Goal: Register for event/course

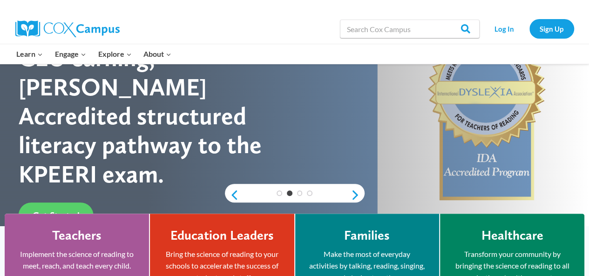
scroll to position [115, 0]
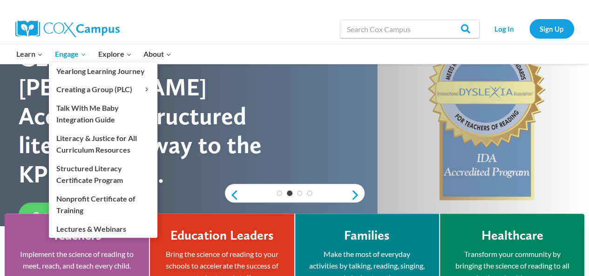
click at [69, 55] on span "Engage Expand" at bounding box center [70, 54] width 31 height 12
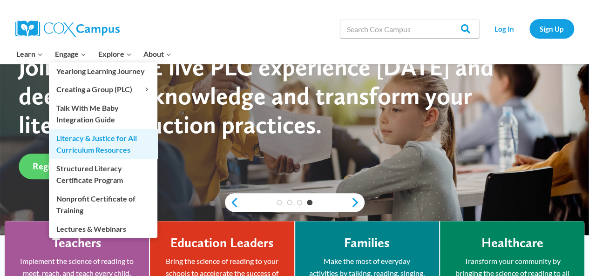
click at [79, 137] on link "Literacy & Justice for All Curriculum Resources" at bounding box center [103, 144] width 108 height 30
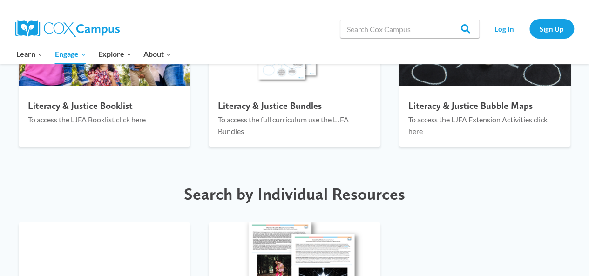
scroll to position [1452, 0]
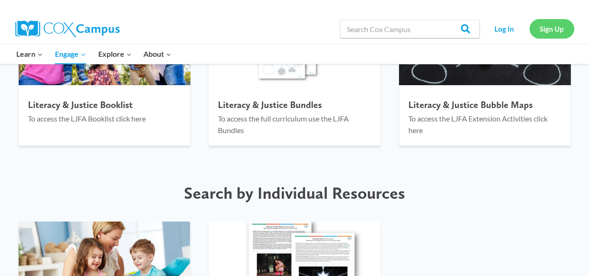
click at [538, 35] on link "Sign Up" at bounding box center [551, 28] width 45 height 19
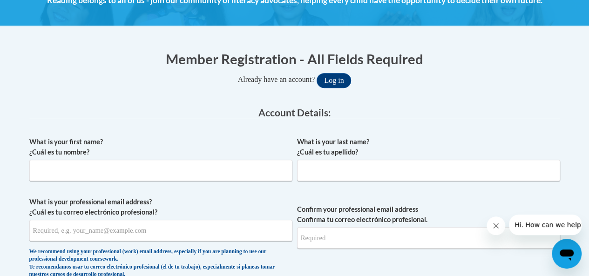
scroll to position [150, 0]
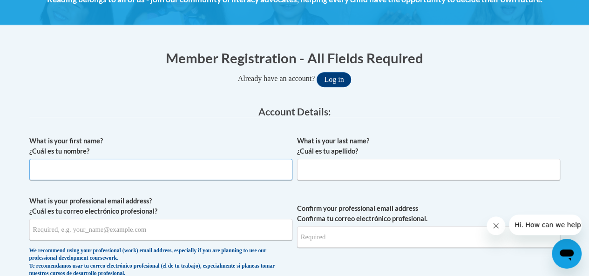
click at [91, 177] on input "What is your first name? ¿Cuál es tu nombre?" at bounding box center [160, 169] width 263 height 21
type input "SaMetria"
click at [461, 170] on input "What is your last name? ¿Cuál es tu apellido?" at bounding box center [428, 169] width 263 height 21
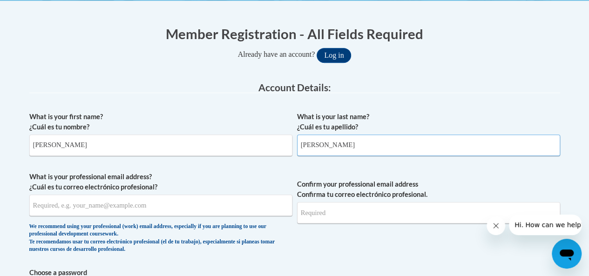
scroll to position [225, 0]
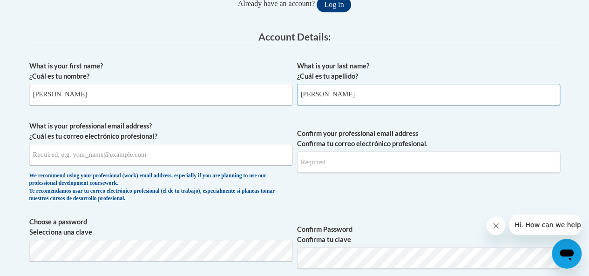
type input "Harris"
click at [47, 157] on input "What is your professional email address? ¿Cuál es tu correo electrónico profesi…" at bounding box center [160, 154] width 263 height 21
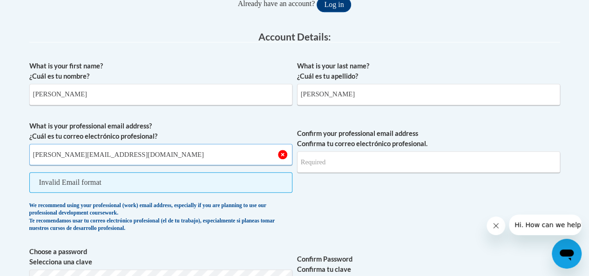
type input "sametria.harris18@gmail.com"
click at [358, 160] on input "Confirm your professional email address Confirma tu correo electrónico profesio…" at bounding box center [428, 161] width 263 height 21
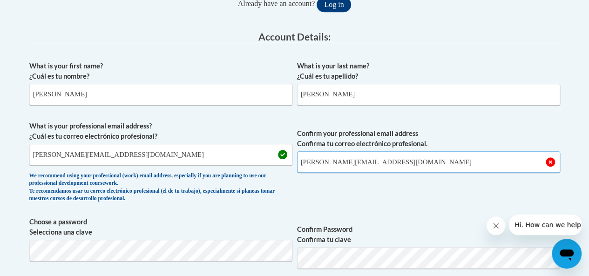
type input "sametria.harris18@gmail.com"
click at [176, 221] on label "Choose a password Selecciona una clave" at bounding box center [160, 227] width 263 height 20
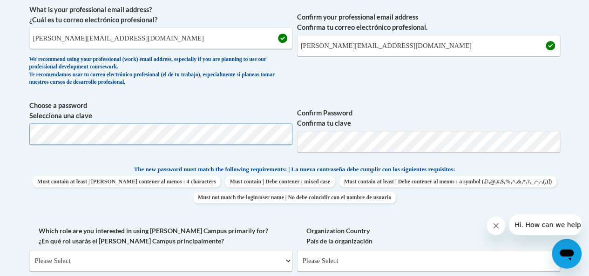
scroll to position [344, 0]
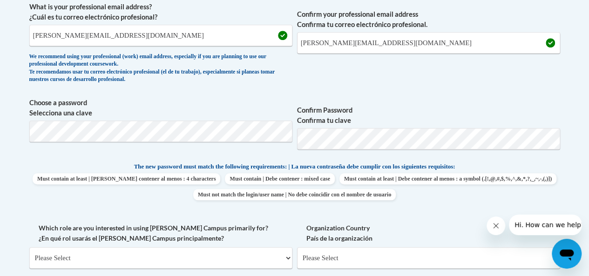
click at [50, 162] on p "The new password must match the following requirements: | La nueva contraseña d…" at bounding box center [294, 168] width 531 height 12
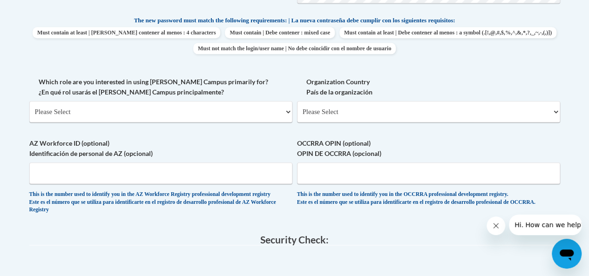
scroll to position [493, 0]
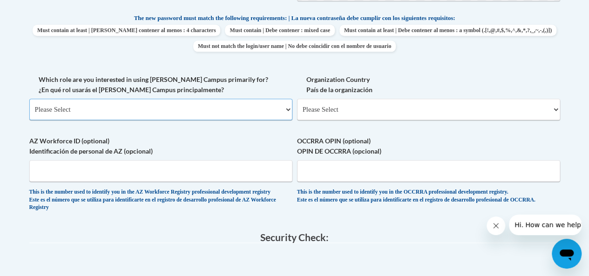
click at [40, 111] on select "Please Select College/University | Colegio/Universidad Community/Nonprofit Part…" at bounding box center [160, 109] width 263 height 21
select select "fbf2d438-af2f-41f8-98f1-81c410e29de3"
click at [29, 99] on select "Please Select College/University | Colegio/Universidad Community/Nonprofit Part…" at bounding box center [160, 109] width 263 height 21
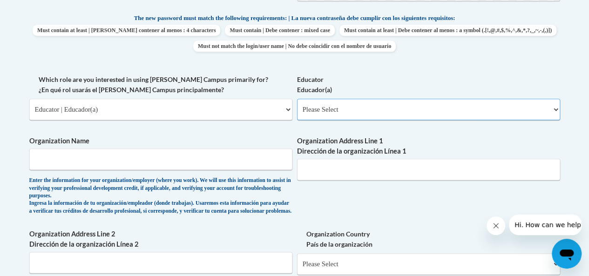
click at [325, 111] on select "Please Select Early Learning/Daycare Teacher/Family Home Care Provider | Maestr…" at bounding box center [428, 109] width 263 height 21
select select "d5fdb05a-b36c-4d60-97fa-9afceda7e903"
click at [297, 99] on select "Please Select Early Learning/Daycare Teacher/Family Home Care Provider | Maestr…" at bounding box center [428, 109] width 263 height 21
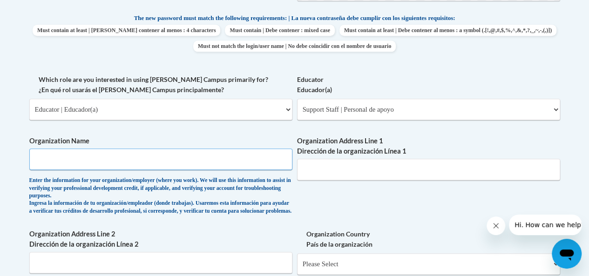
click at [106, 162] on input "Organization Name" at bounding box center [160, 159] width 263 height 21
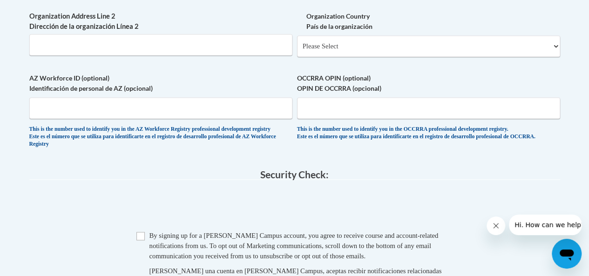
type input "Hands On Atlanta"
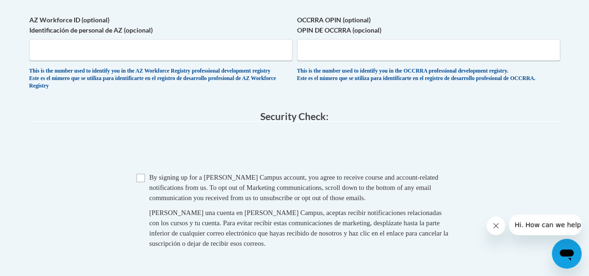
scroll to position [770, 0]
click at [141, 181] on input "Checkbox" at bounding box center [140, 177] width 8 height 8
checkbox input "true"
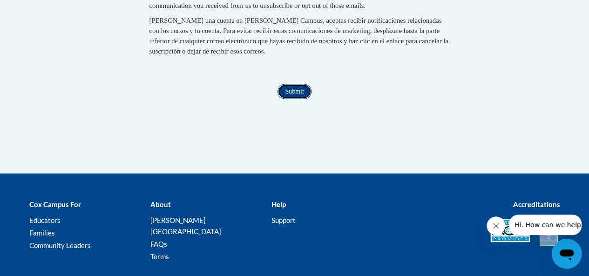
click at [291, 99] on input "Submit" at bounding box center [295, 91] width 34 height 15
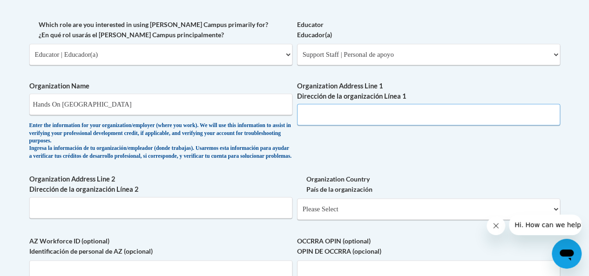
scroll to position [546, 0]
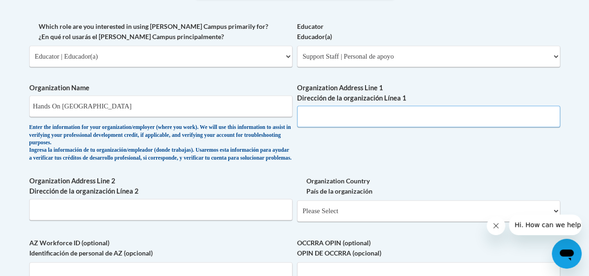
click at [338, 119] on input "Organization Address Line 1 Dirección de la organización Línea 1" at bounding box center [428, 116] width 263 height 21
click at [315, 118] on input "Organization Address Line 1 Dirección de la organización Línea 1" at bounding box center [428, 116] width 263 height 21
paste input "970 Jefferson St NW, Atlanta, GA 30318"
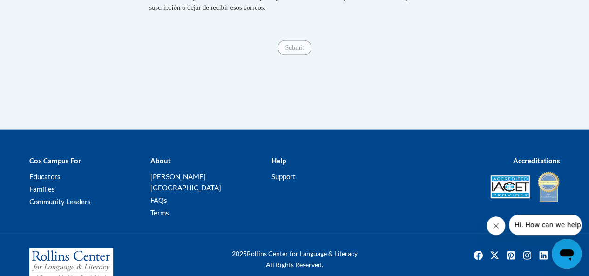
scroll to position [1026, 0]
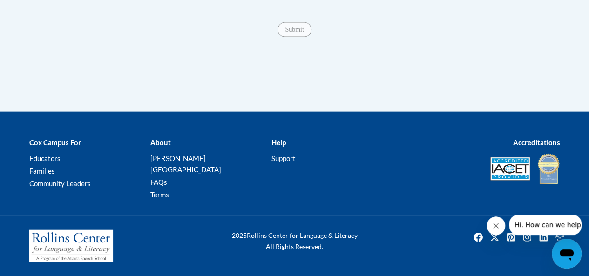
type input "970 Jefferson St NW, Atlanta, GA 30318"
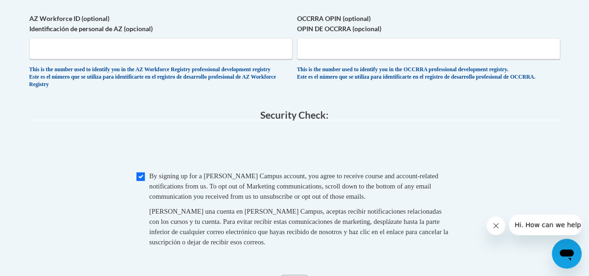
scroll to position [756, 0]
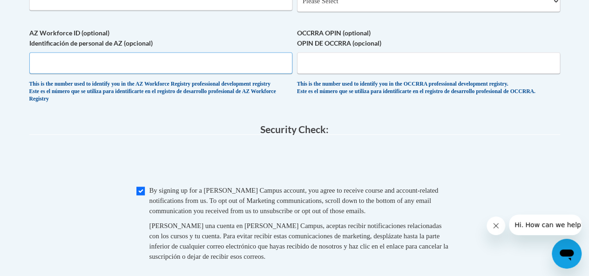
click at [87, 73] on input "AZ Workforce ID (optional) Identificación de personal de AZ (opcional)" at bounding box center [160, 62] width 263 height 21
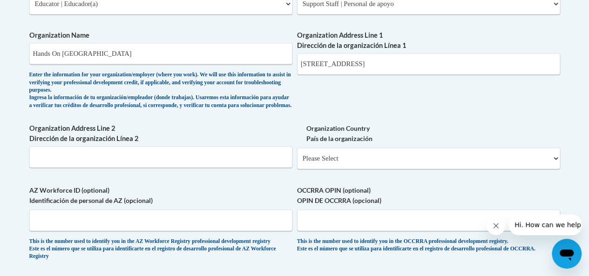
scroll to position [798, 0]
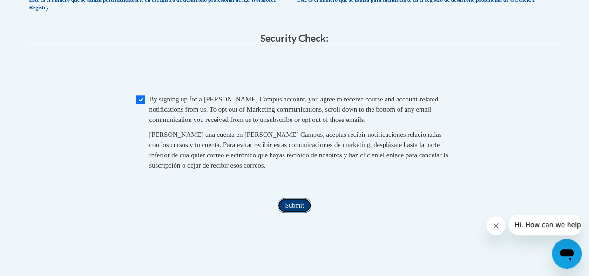
click at [296, 213] on input "Submit" at bounding box center [295, 205] width 34 height 15
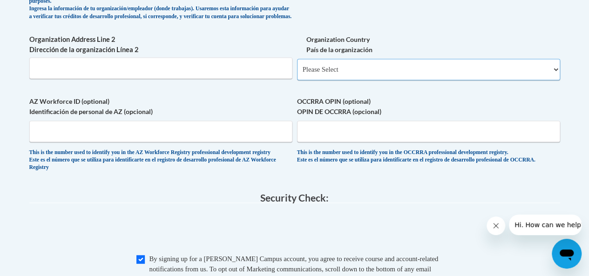
scroll to position [679, 0]
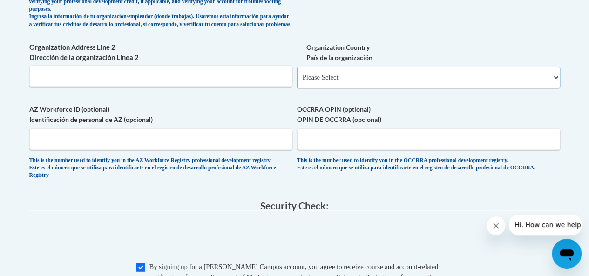
click at [310, 88] on select "Please Select United States | Estados Unidos Outside of the United States | Fue…" at bounding box center [428, 77] width 263 height 21
select select "ad49bcad-a171-4b2e-b99c-48b446064914"
click at [297, 74] on select "Please Select United States | Estados Unidos Outside of the United States | Fue…" at bounding box center [428, 77] width 263 height 21
select select
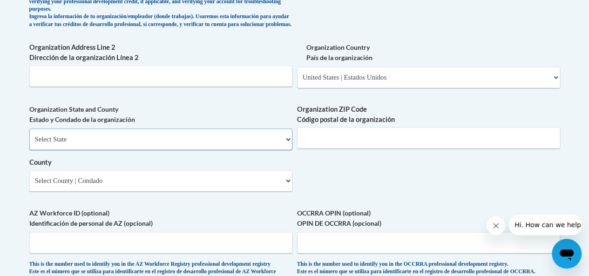
click at [169, 150] on select "Select State Alabama Alaska Arizona Arkansas California Colorado Connecticut De…" at bounding box center [160, 139] width 263 height 21
select select "Georgia"
click at [29, 135] on select "Select State Alabama Alaska Arizona Arkansas California Colorado Connecticut De…" at bounding box center [160, 139] width 263 height 21
click at [210, 187] on select "Select County Appling Atkinson Bacon Baker Baldwin Banks Barrow Bartow Ben Hill…" at bounding box center [160, 180] width 263 height 21
select select "Fulton"
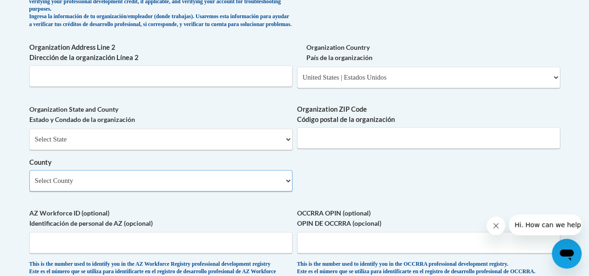
click at [29, 177] on select "Select County Appling Atkinson Bacon Baker Baldwin Banks Barrow Bartow Ben Hill…" at bounding box center [160, 180] width 263 height 21
click at [339, 148] on input "Organization ZIP Code Código postal de la organización" at bounding box center [428, 137] width 263 height 21
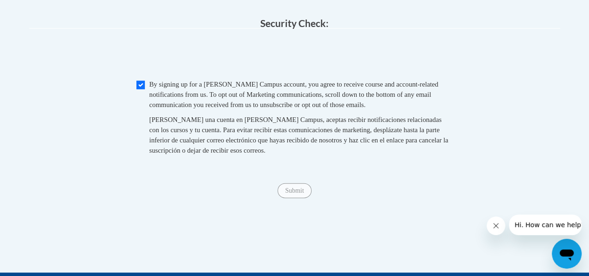
scroll to position [966, 0]
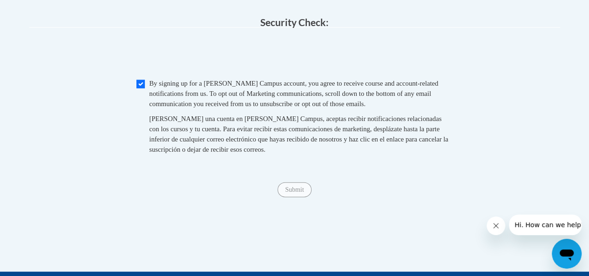
type input "30312"
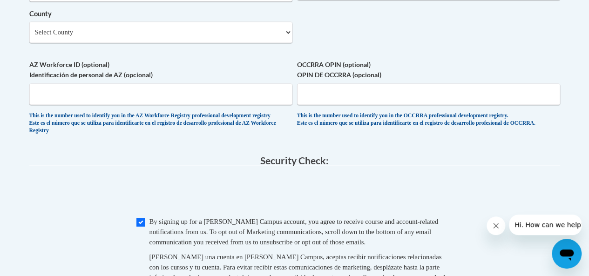
scroll to position [826, 0]
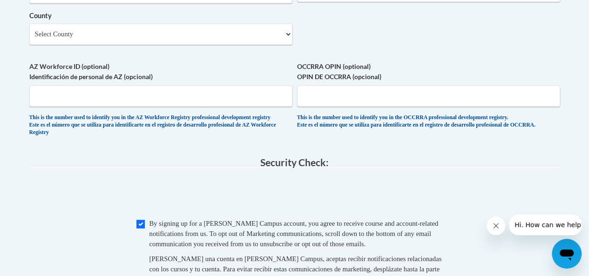
click at [143, 21] on label "County" at bounding box center [160, 16] width 263 height 10
click at [143, 23] on select "Select County Appling Atkinson Bacon Baker Baldwin Banks Barrow Bartow Ben Hill…" at bounding box center [160, 33] width 263 height 21
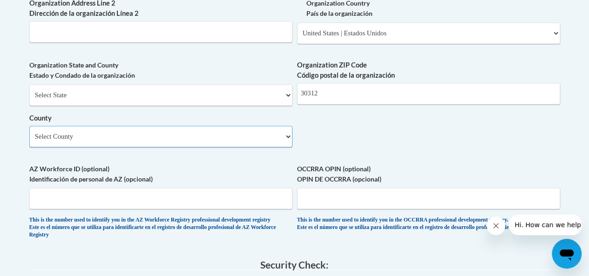
scroll to position [711, 0]
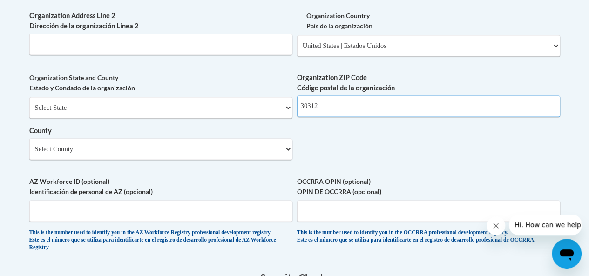
click at [320, 115] on input "30312" at bounding box center [428, 105] width 263 height 21
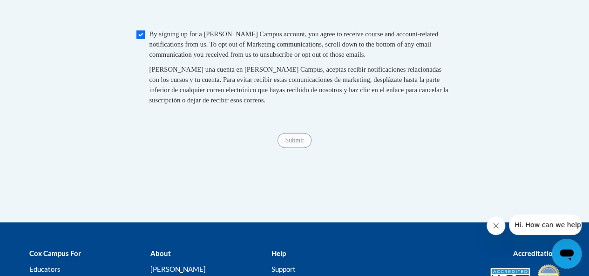
scroll to position [1016, 0]
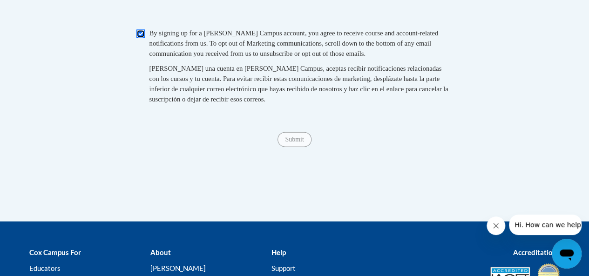
click at [142, 38] on input "Checkbox" at bounding box center [140, 34] width 8 height 8
click at [138, 38] on input "Checkbox" at bounding box center [140, 34] width 8 height 8
checkbox input "true"
click at [288, 147] on input "Submit" at bounding box center [295, 139] width 34 height 15
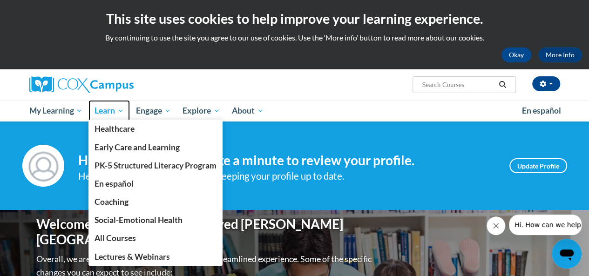
click at [97, 115] on span "Learn" at bounding box center [109, 110] width 29 height 11
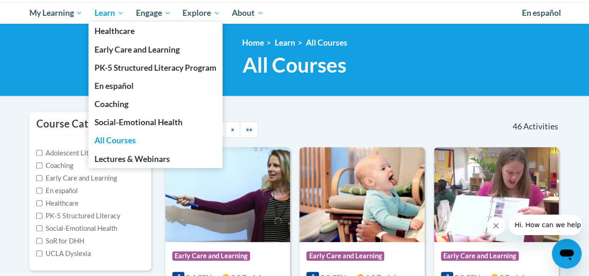
scroll to position [94, 0]
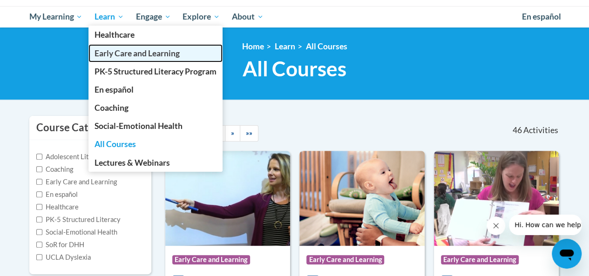
click at [109, 52] on span "Early Care and Learning" at bounding box center [137, 53] width 85 height 10
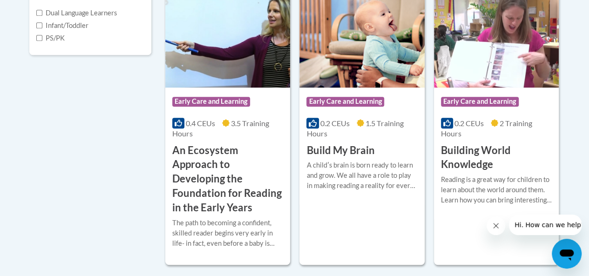
scroll to position [365, 0]
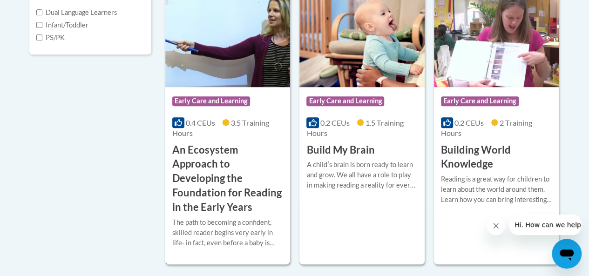
click at [233, 98] on span "Early Care and Learning" at bounding box center [211, 100] width 78 height 9
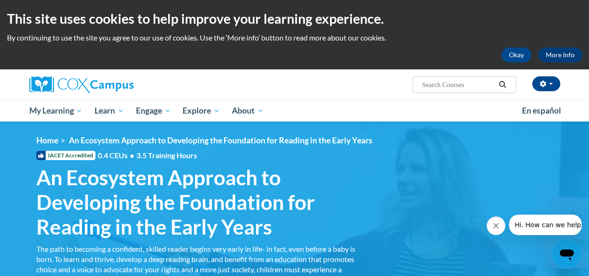
click at [583, 103] on div "[PERSON_NAME] (Eastern Daylight Time GMT-0400 ) My Profile Inbox My Transcripts…" at bounding box center [294, 95] width 589 height 52
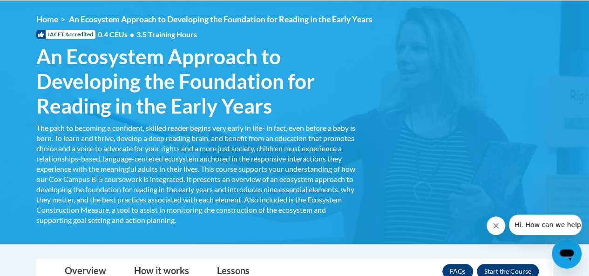
scroll to position [184, 0]
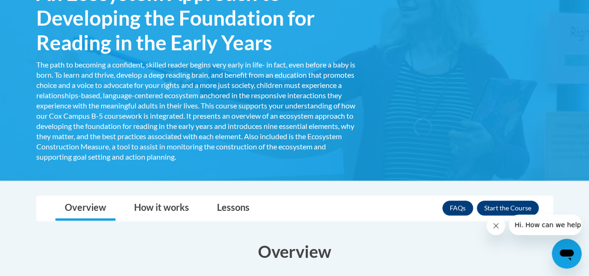
click at [452, 118] on div "<en>Home</en><fr>Accueil</fr><de>Zuhause</de><it>Casa</it><es>Casa</es><pt>Casa…" at bounding box center [294, 58] width 545 height 215
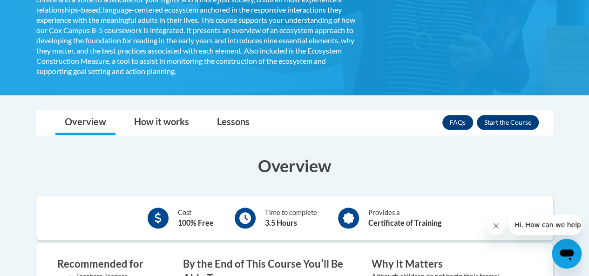
scroll to position [277, 0]
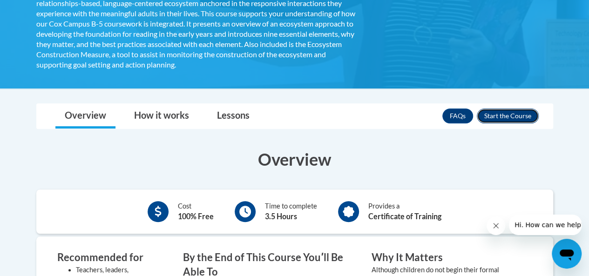
click at [498, 114] on button "Enroll" at bounding box center [508, 115] width 62 height 15
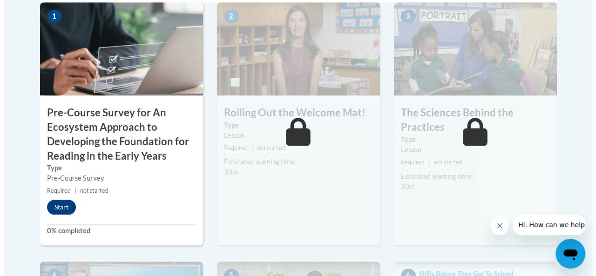
scroll to position [343, 0]
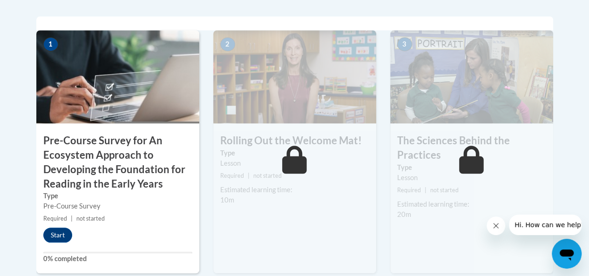
drag, startPoint x: 592, startPoint y: 53, endPoint x: 579, endPoint y: 121, distance: 68.7
click at [52, 230] on button "Start" at bounding box center [57, 235] width 29 height 15
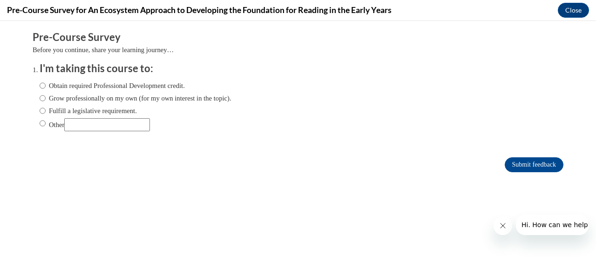
scroll to position [0, 0]
drag, startPoint x: 34, startPoint y: 84, endPoint x: 34, endPoint y: 90, distance: 6.1
click at [40, 90] on input "Obtain required Professional Development credit." at bounding box center [43, 86] width 6 height 10
radio input "true"
click at [33, 98] on ol "I'm taking this course to: Obtain required Professional Development credit. Gro…" at bounding box center [305, 103] width 545 height 84
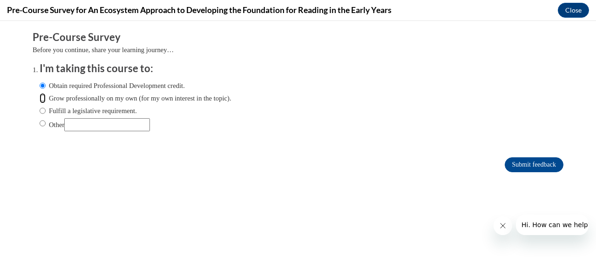
click at [40, 98] on input "Grow professionally on my own (for my own interest in the topic)." at bounding box center [43, 98] width 6 height 10
radio input "true"
click at [521, 164] on input "Submit feedback" at bounding box center [534, 164] width 59 height 15
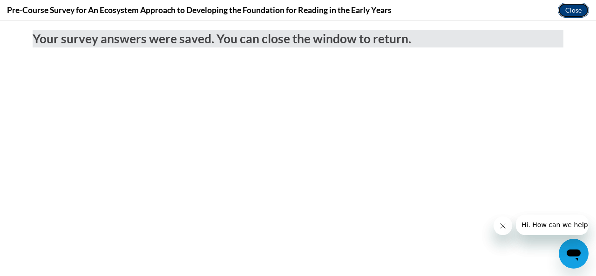
click at [570, 17] on button "Close" at bounding box center [573, 10] width 31 height 15
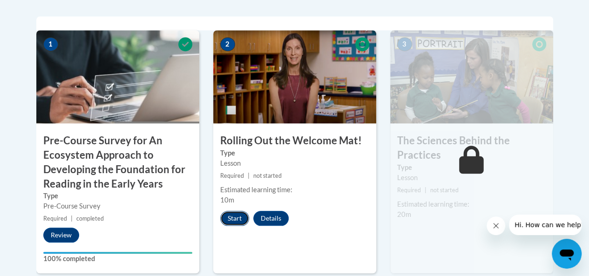
click at [238, 215] on button "Start" at bounding box center [234, 218] width 29 height 15
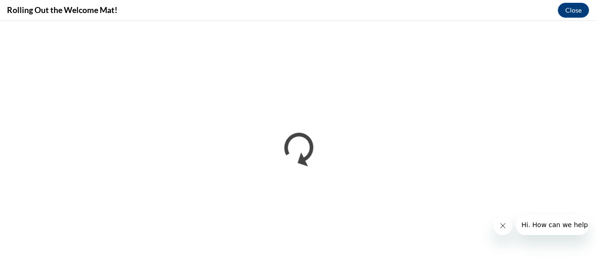
click at [496, 221] on button "Close message from company" at bounding box center [502, 226] width 19 height 19
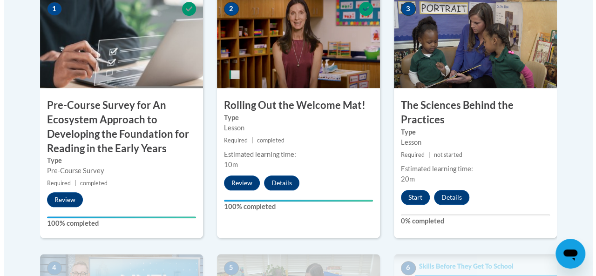
scroll to position [379, 0]
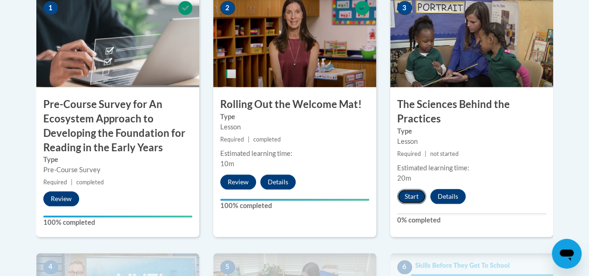
click at [412, 199] on button "Start" at bounding box center [411, 196] width 29 height 15
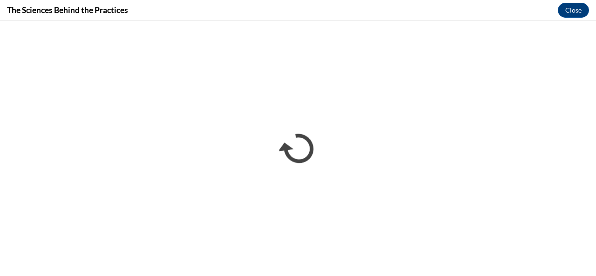
scroll to position [0, 0]
